Goal: Information Seeking & Learning: Learn about a topic

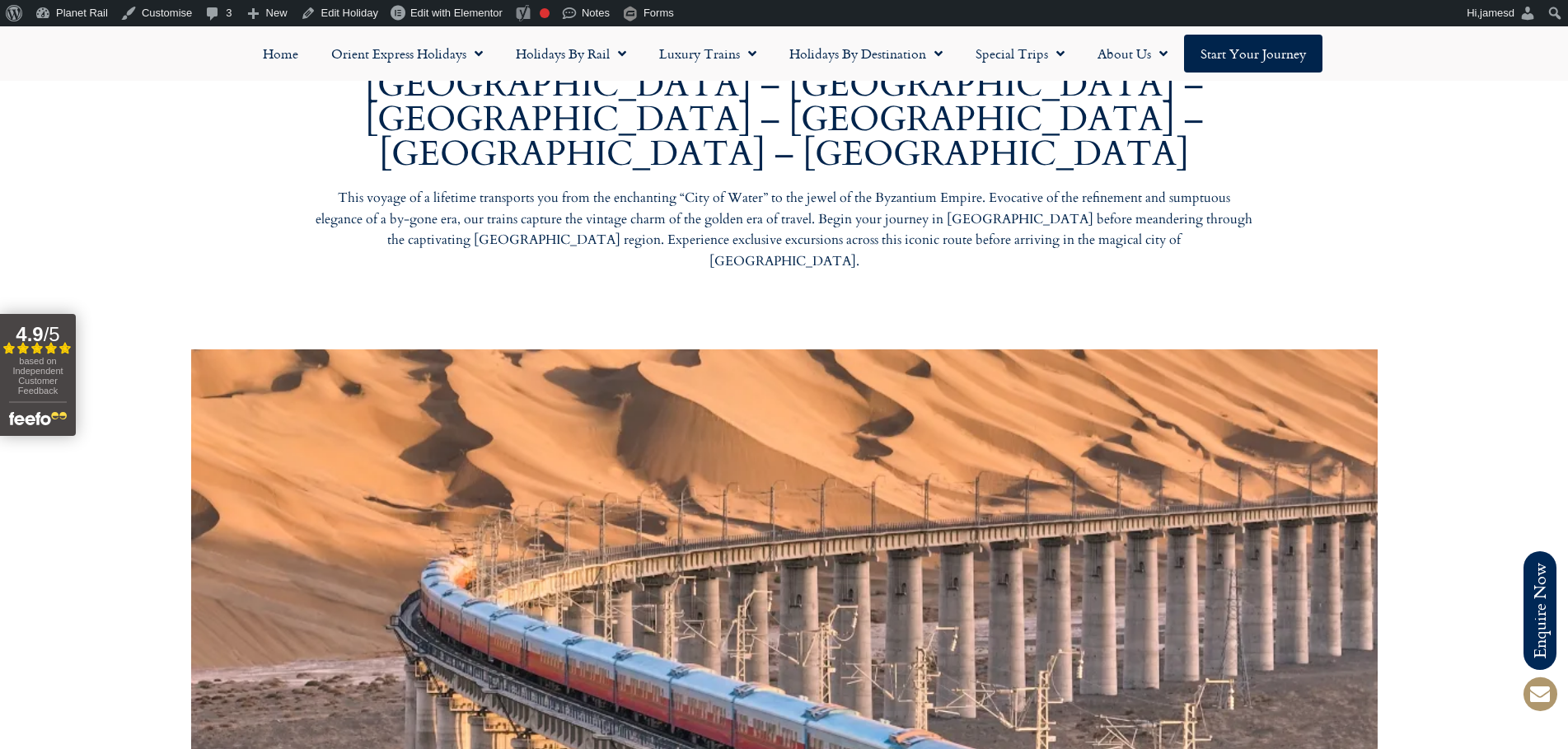
scroll to position [989, 0]
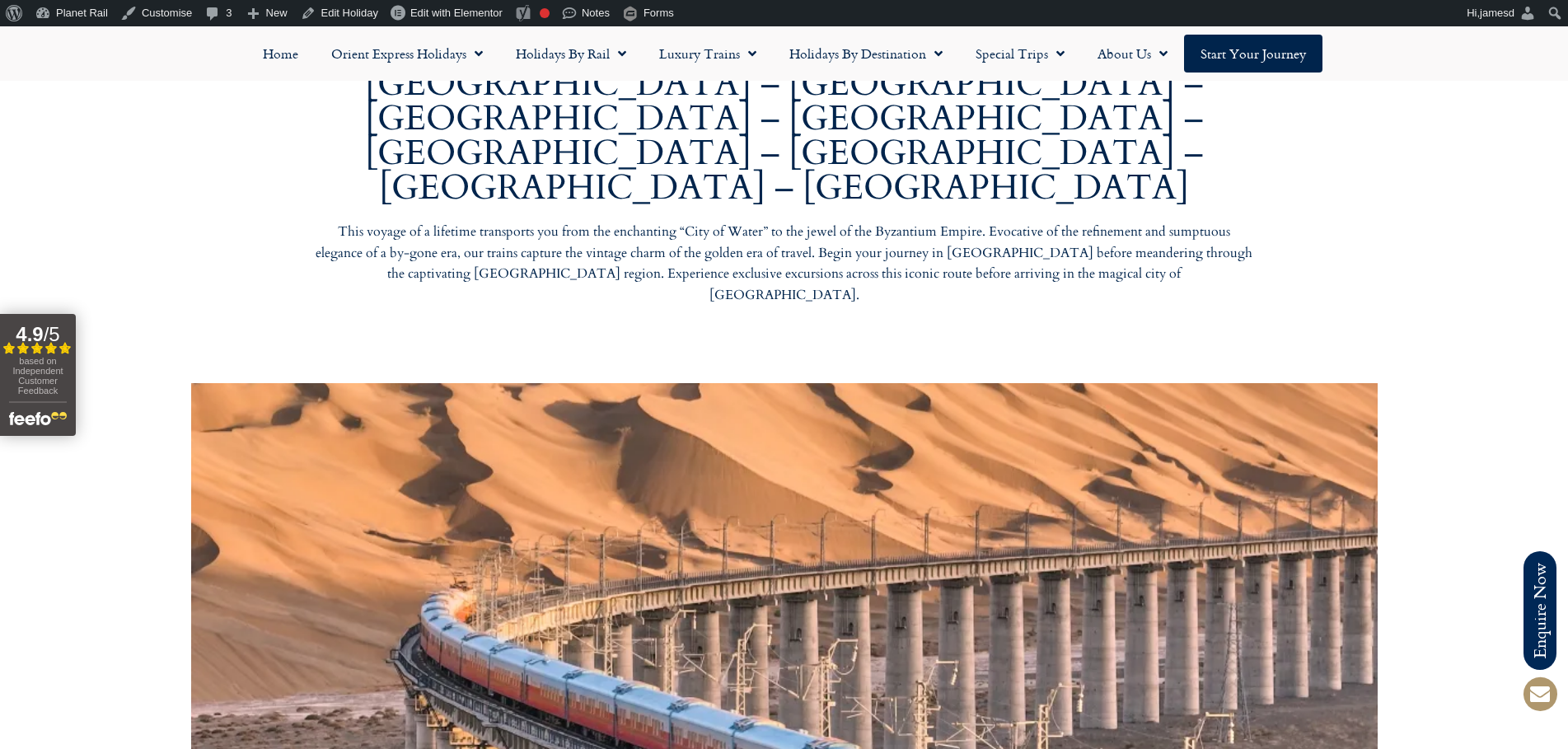
click at [1531, 375] on div at bounding box center [784, 630] width 1568 height 511
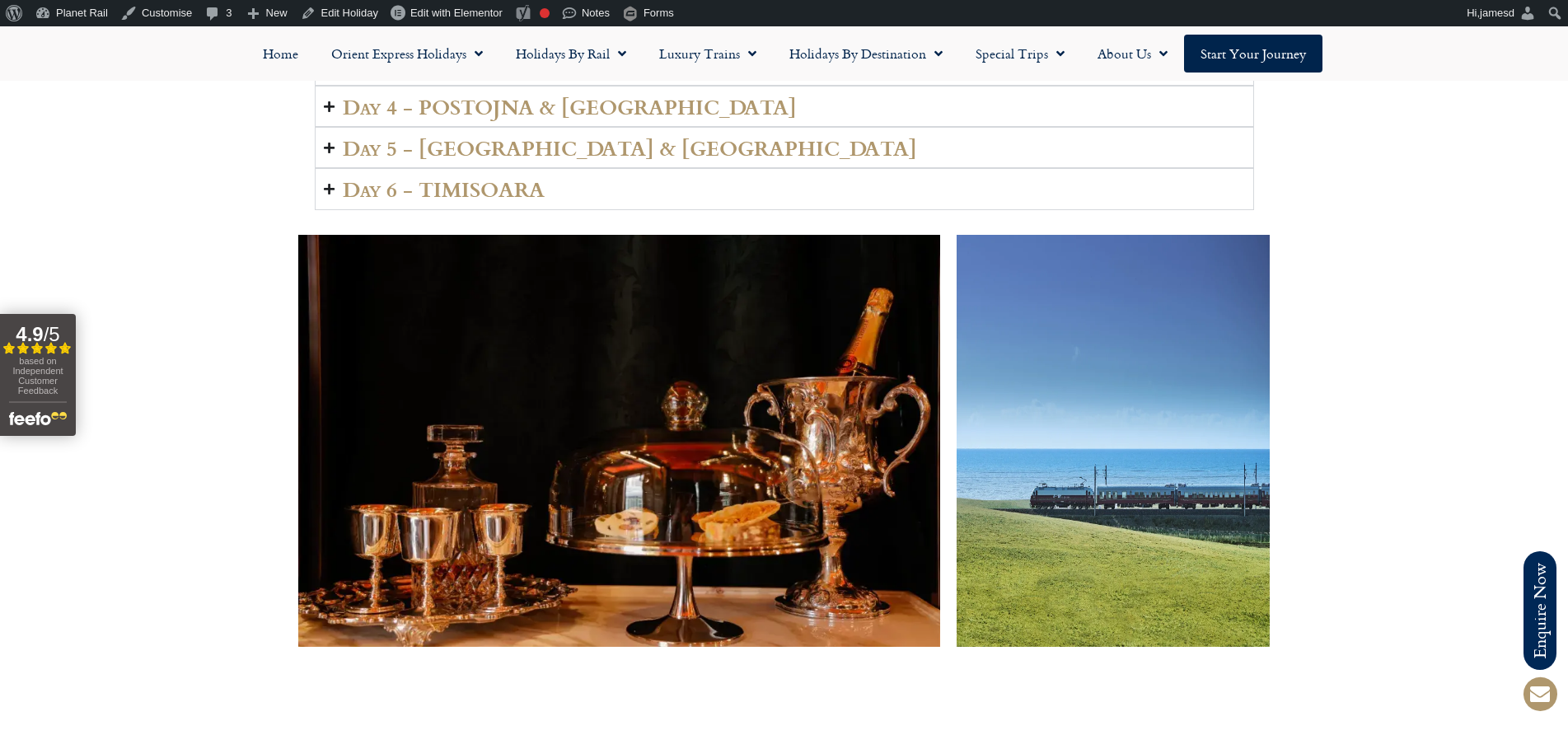
scroll to position [2671, 0]
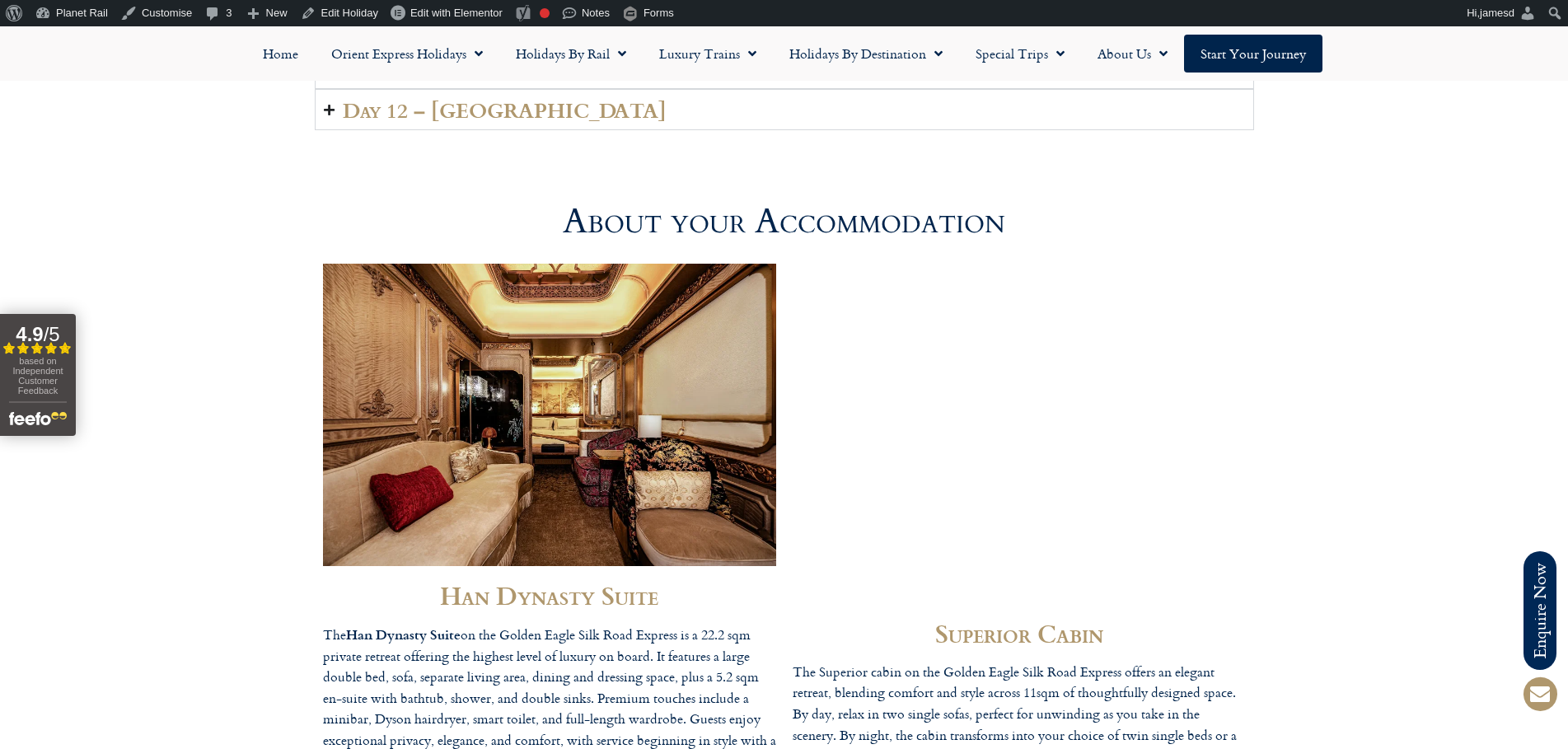
scroll to position [4254, 0]
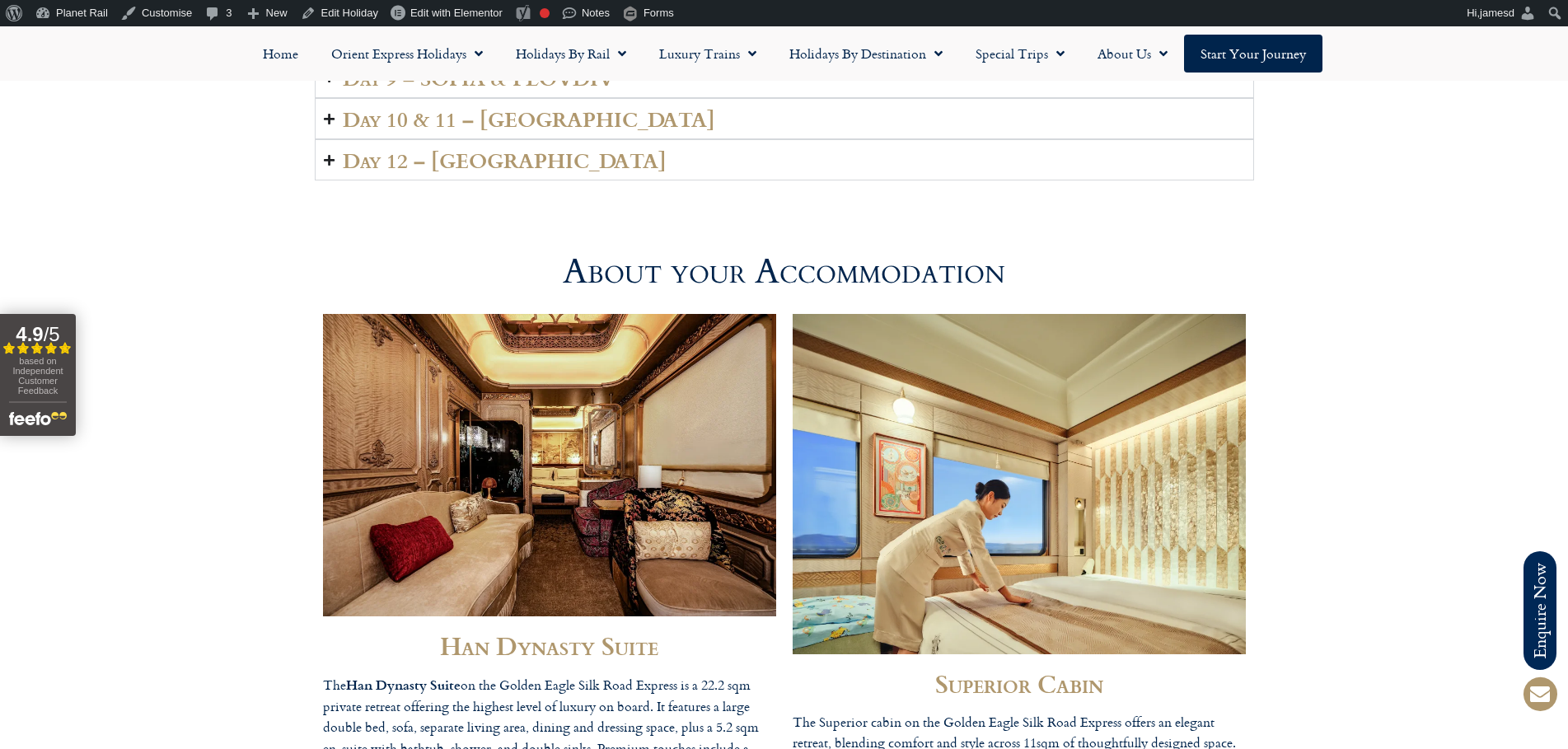
click at [635, 634] on h2 "Han Dynasty Suite" at bounding box center [550, 646] width 453 height 25
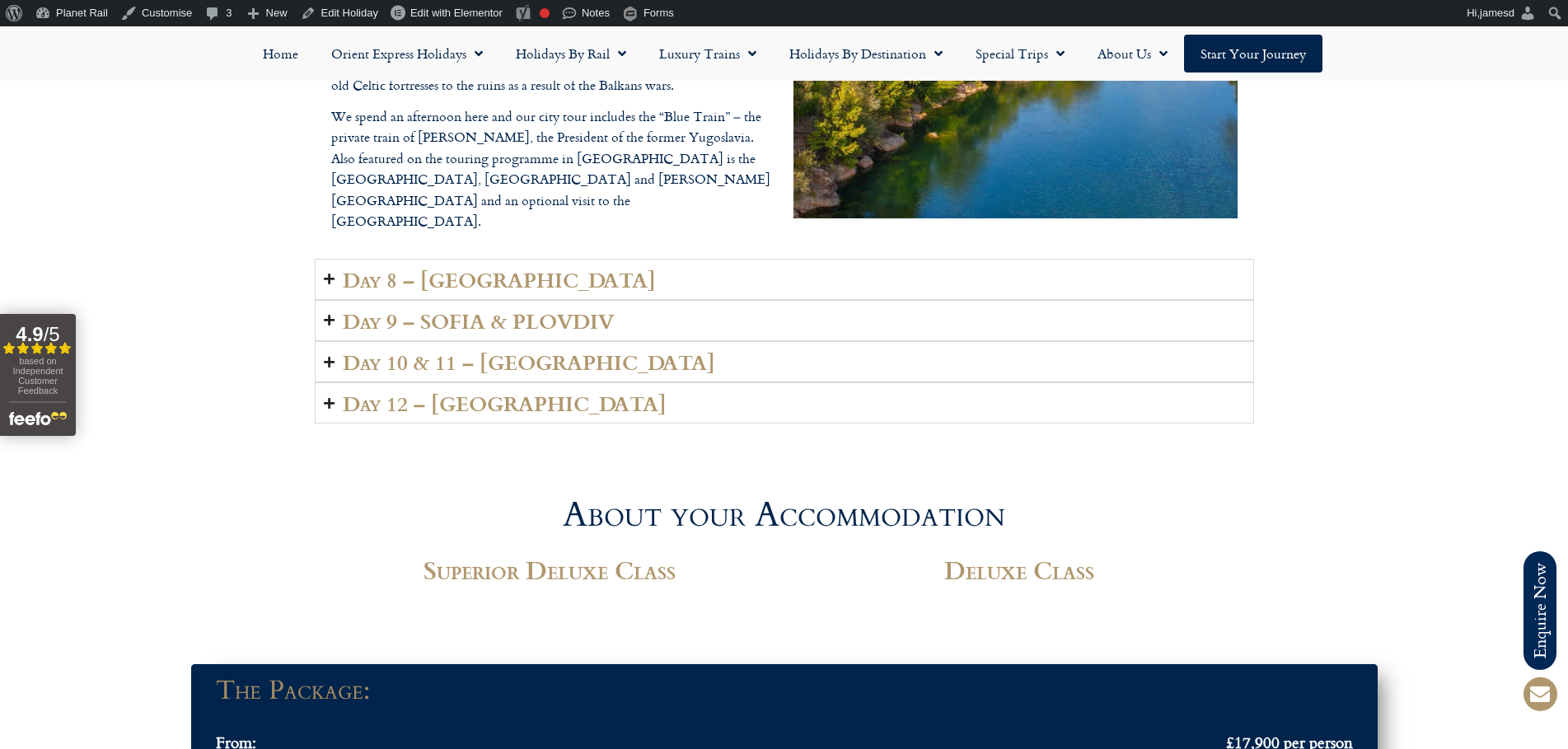
scroll to position [4056, 0]
